Goal: Check status: Check status

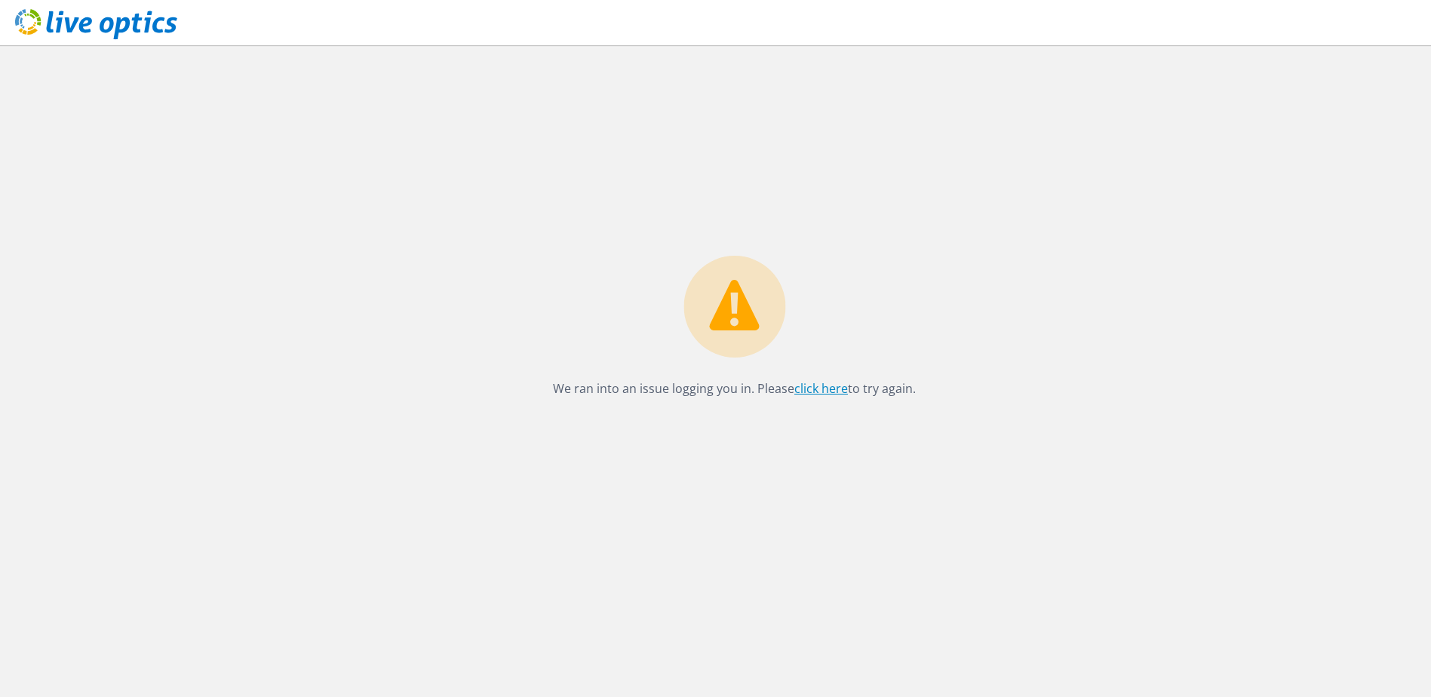
click at [830, 393] on link "click here" at bounding box center [821, 388] width 54 height 17
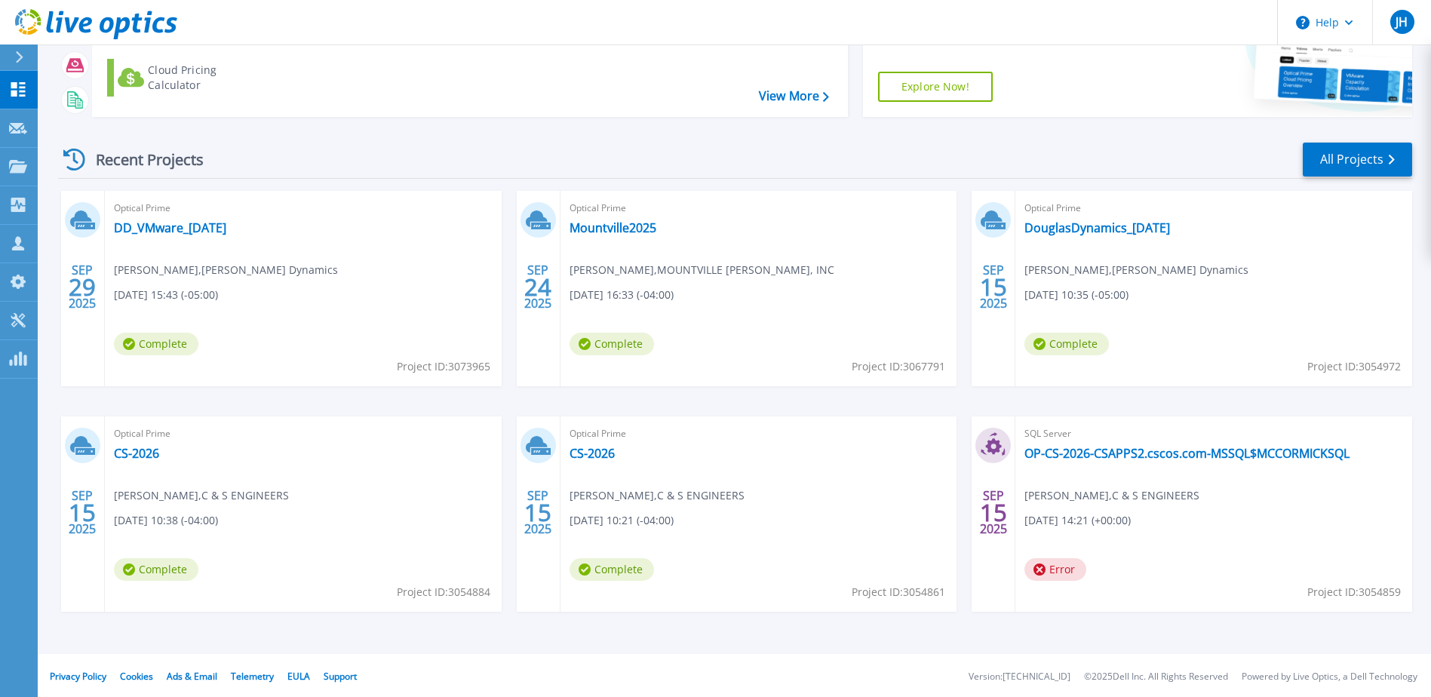
scroll to position [139, 0]
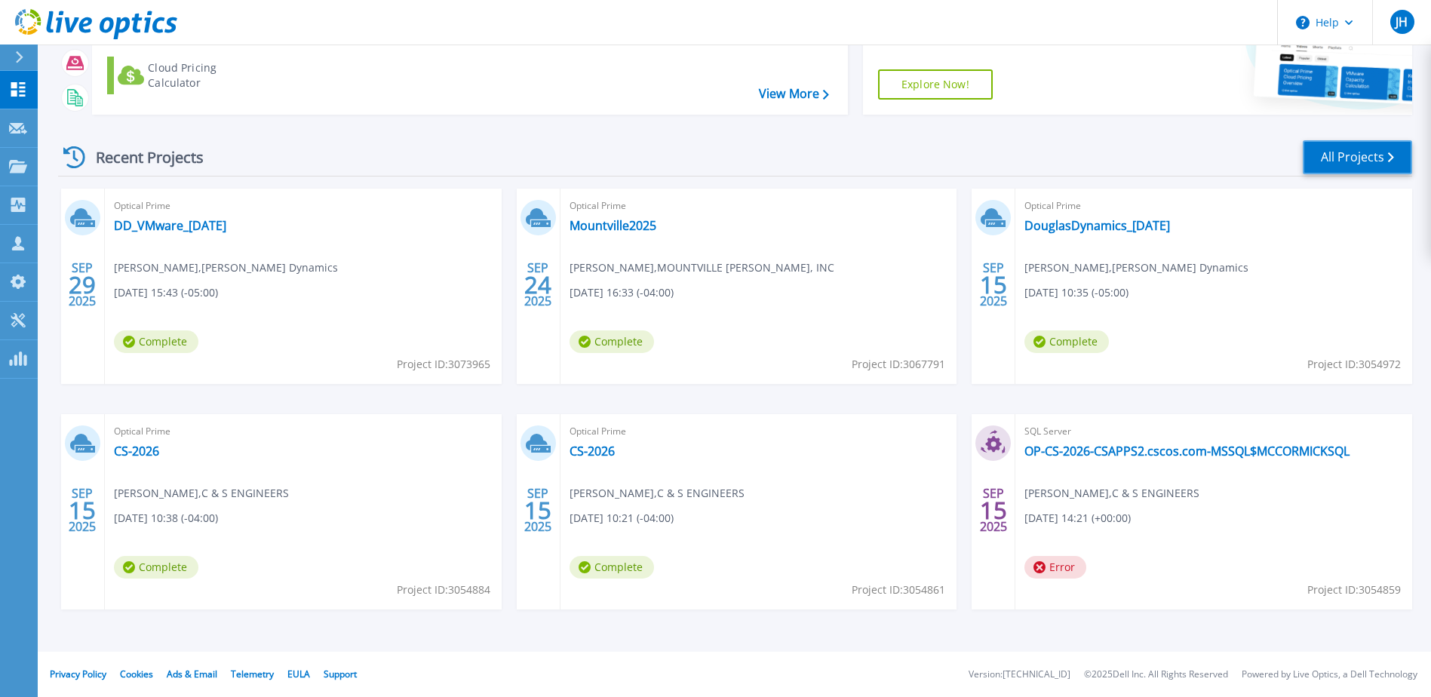
click at [1346, 158] on link "All Projects" at bounding box center [1356, 157] width 109 height 34
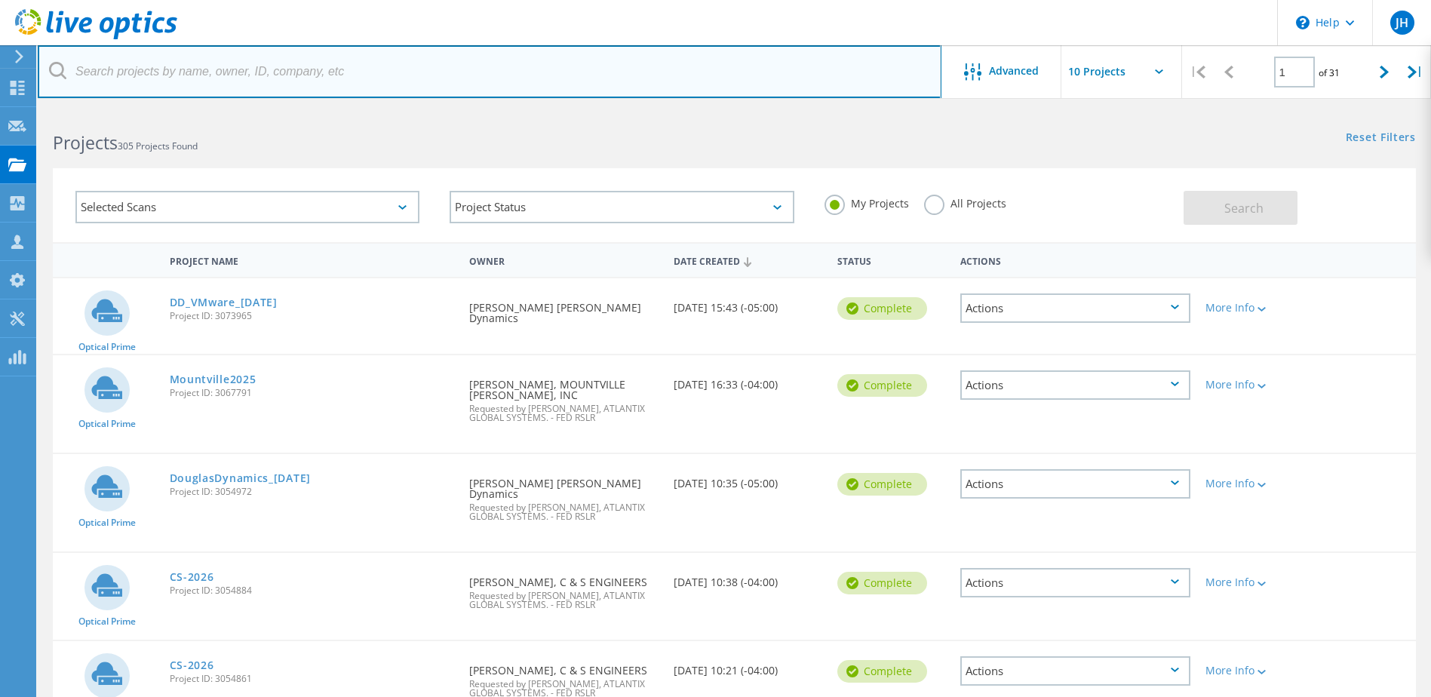
click at [187, 76] on input "text" at bounding box center [489, 71] width 903 height 53
type input "ave"
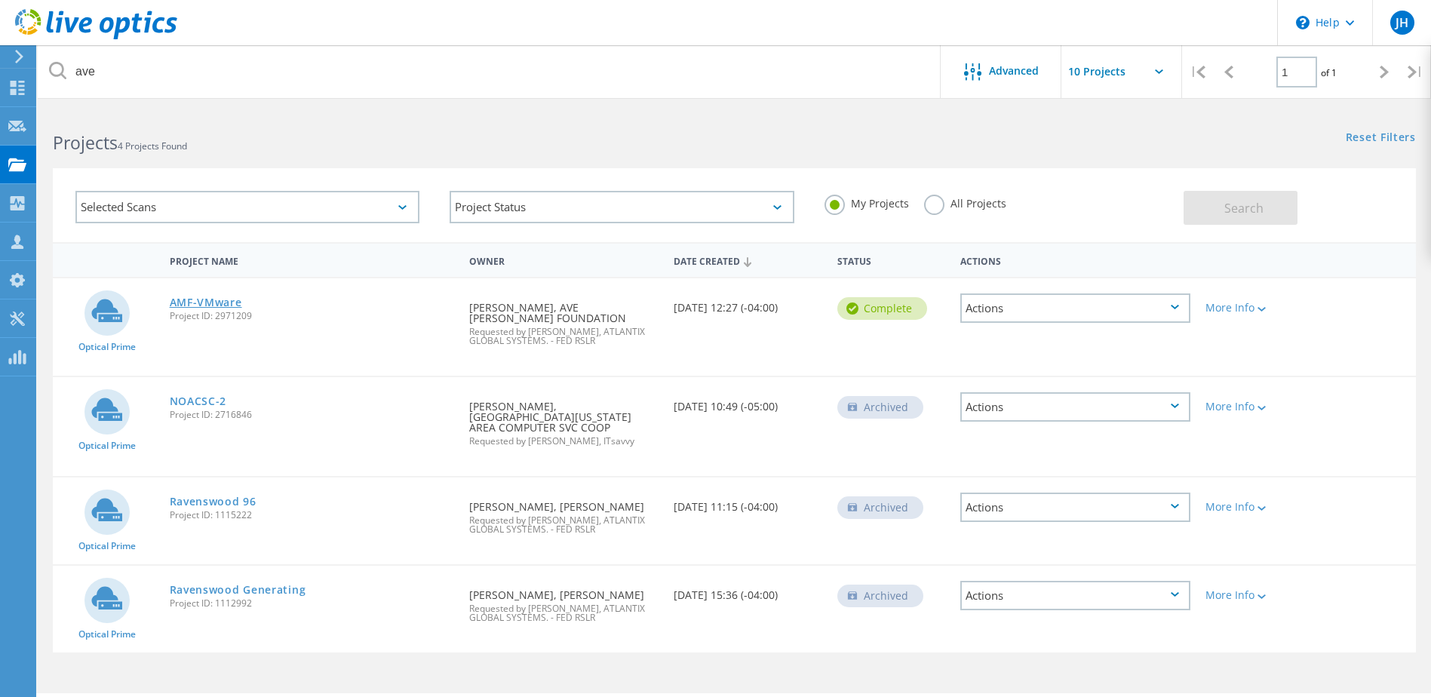
click at [207, 303] on link "AMF-VMware" at bounding box center [206, 302] width 72 height 11
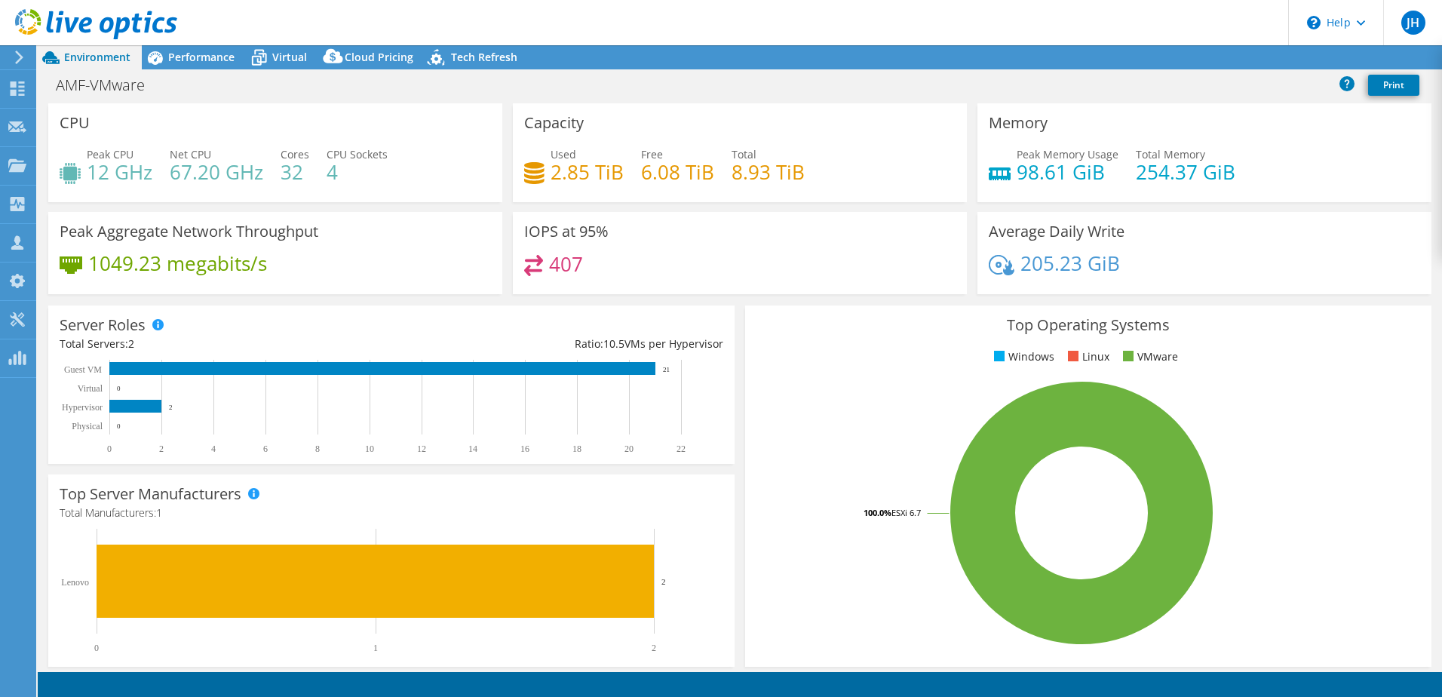
select select "USD"
drag, startPoint x: 546, startPoint y: 173, endPoint x: 618, endPoint y: 176, distance: 71.7
click at [618, 176] on div "Used 2.85 TiB" at bounding box center [574, 163] width 100 height 34
drag, startPoint x: 618, startPoint y: 176, endPoint x: 612, endPoint y: 204, distance: 28.5
click at [612, 204] on div "Capacity Used 2.85 TiB Free 6.08 TiB Total 8.93 TiB" at bounding box center [740, 157] width 465 height 109
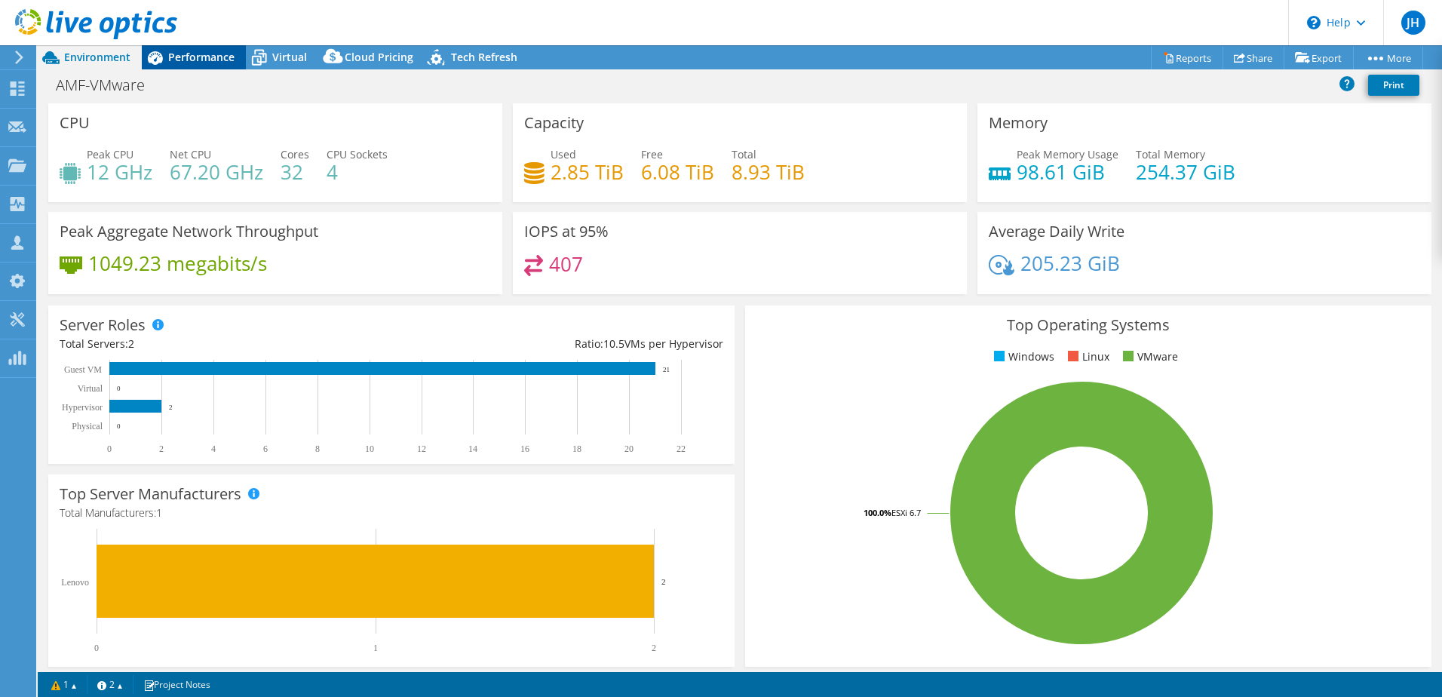
click at [191, 60] on span "Performance" at bounding box center [201, 57] width 66 height 14
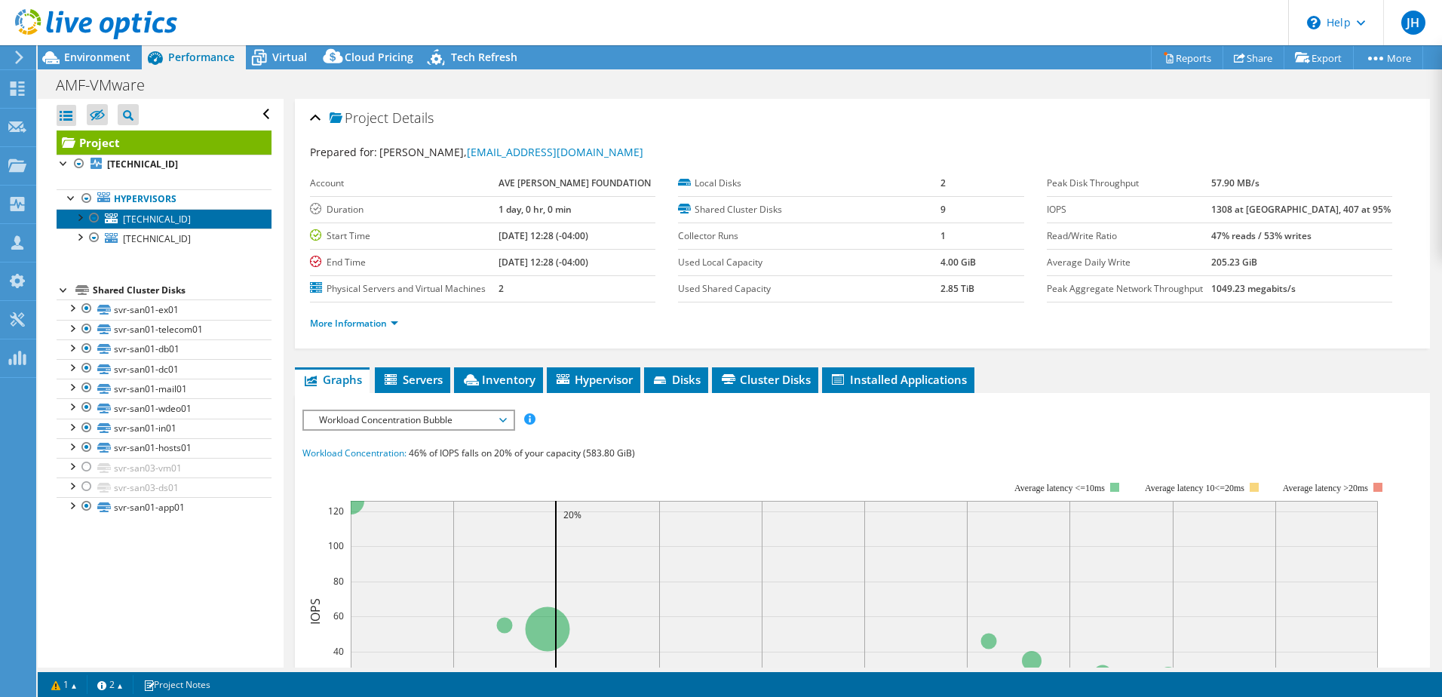
click at [137, 225] on link "10.10.10.19" at bounding box center [164, 219] width 215 height 20
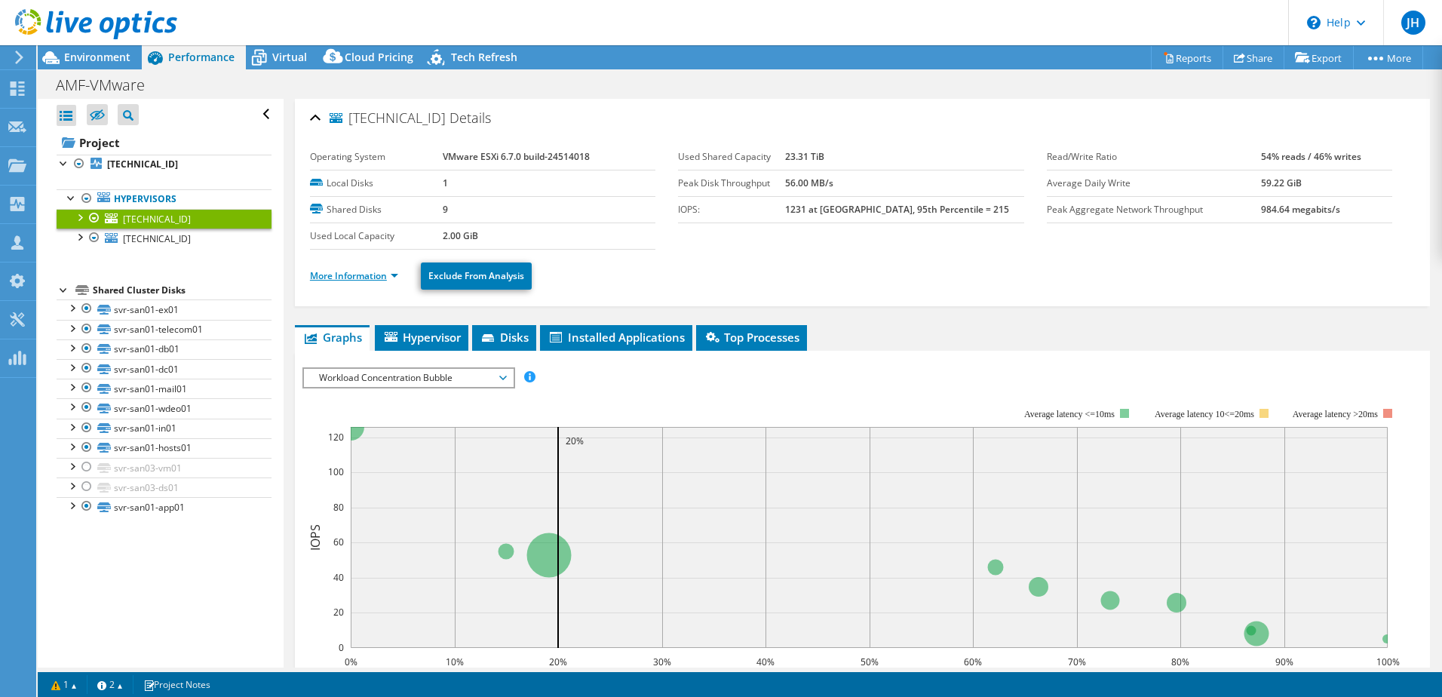
click at [341, 275] on link "More Information" at bounding box center [354, 275] width 88 height 13
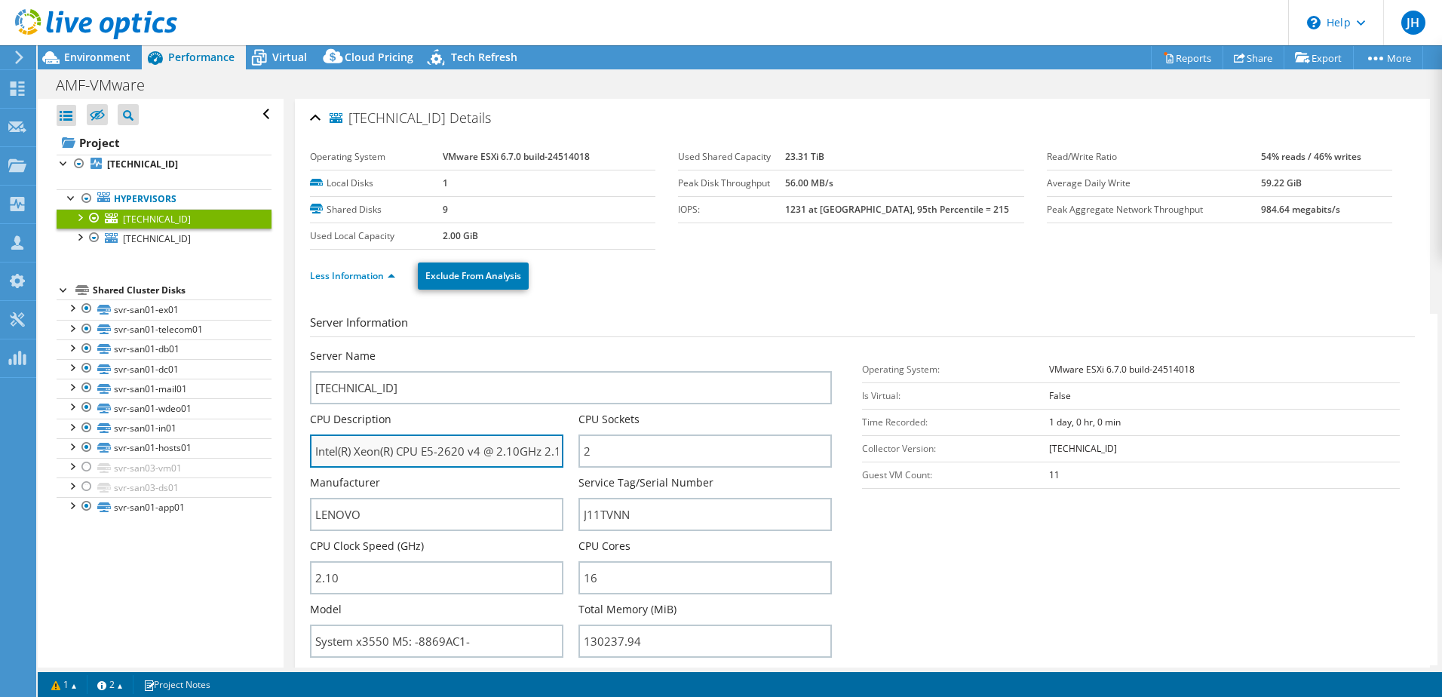
drag, startPoint x: 477, startPoint y: 451, endPoint x: 418, endPoint y: 452, distance: 59.6
click at [418, 452] on input "Intel(R) Xeon(R) CPU E5-2620 v4 @ 2.10GHz 2.10 GHz" at bounding box center [436, 450] width 253 height 33
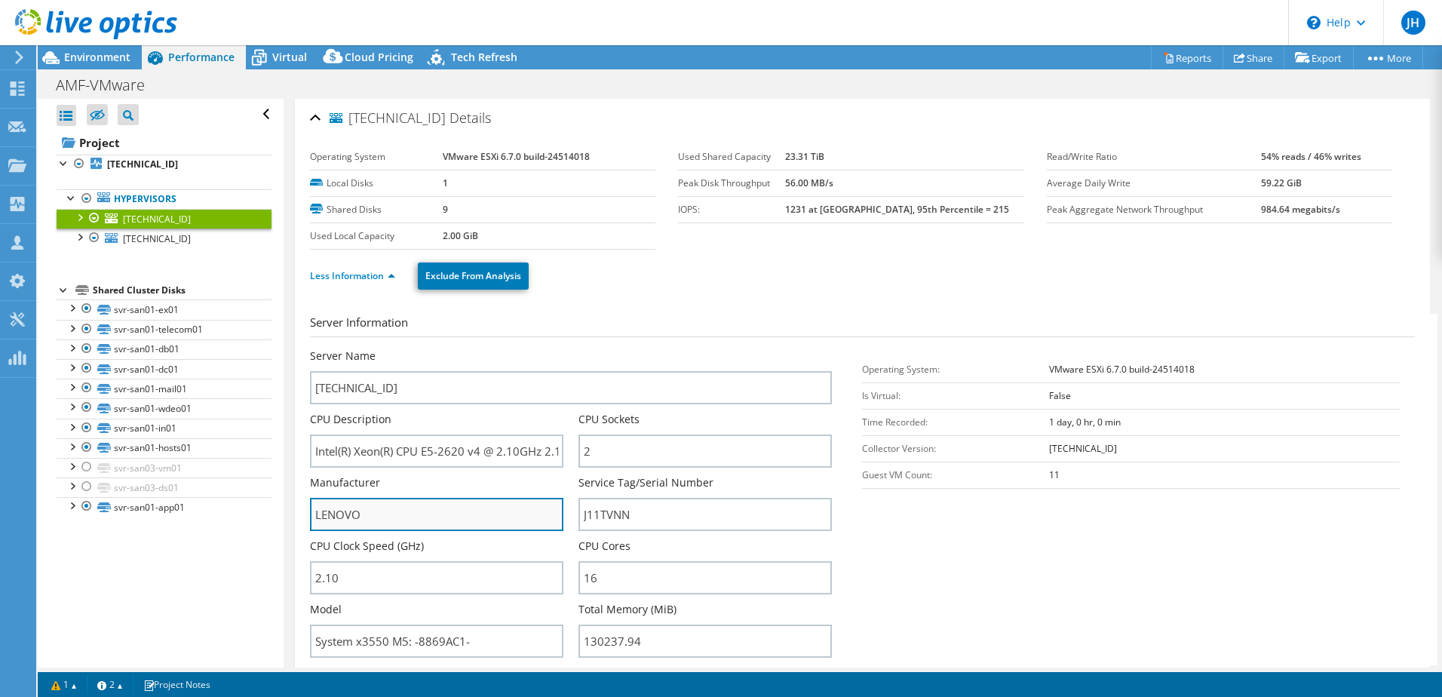
click at [418, 503] on input "LENOVO" at bounding box center [436, 514] width 253 height 33
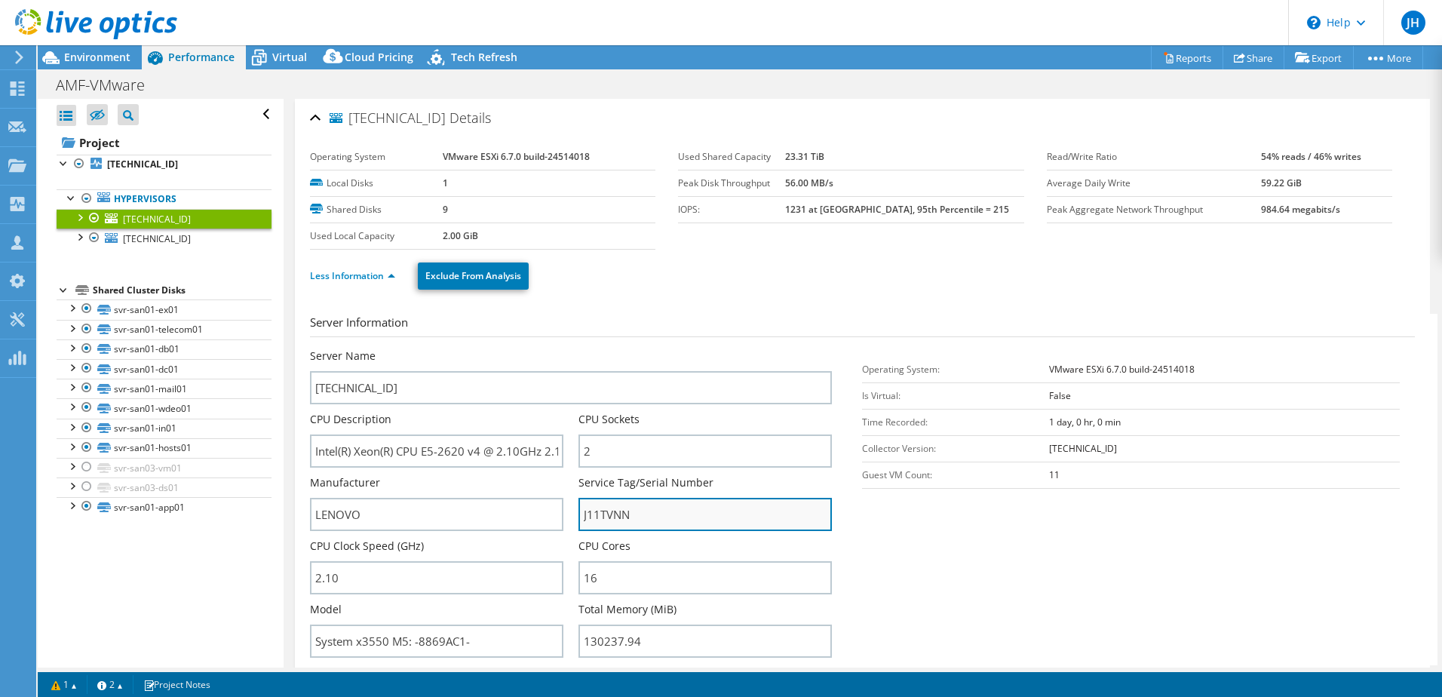
click at [597, 509] on input "J11TVNN" at bounding box center [704, 514] width 253 height 33
click at [597, 508] on input "J11TVNN" at bounding box center [704, 514] width 253 height 33
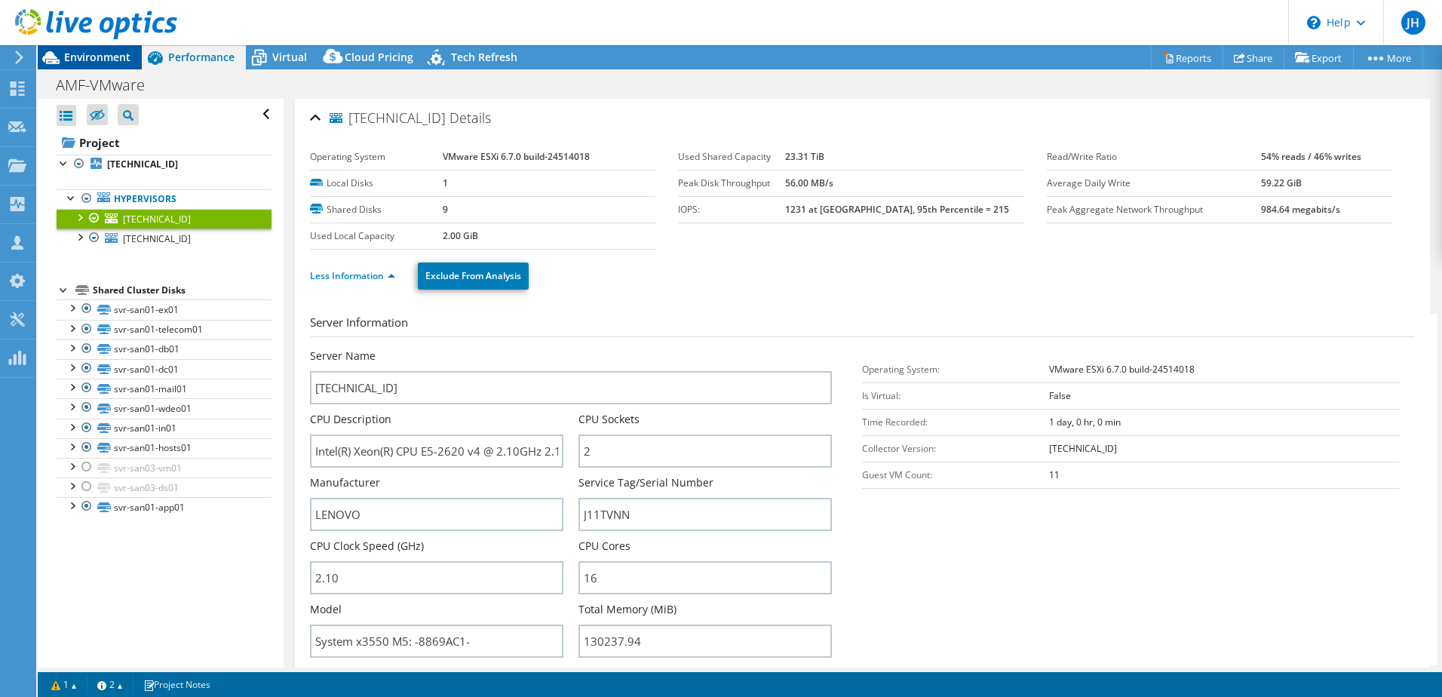
click at [83, 53] on span "Environment" at bounding box center [97, 57] width 66 height 14
